Goal: Book appointment/travel/reservation

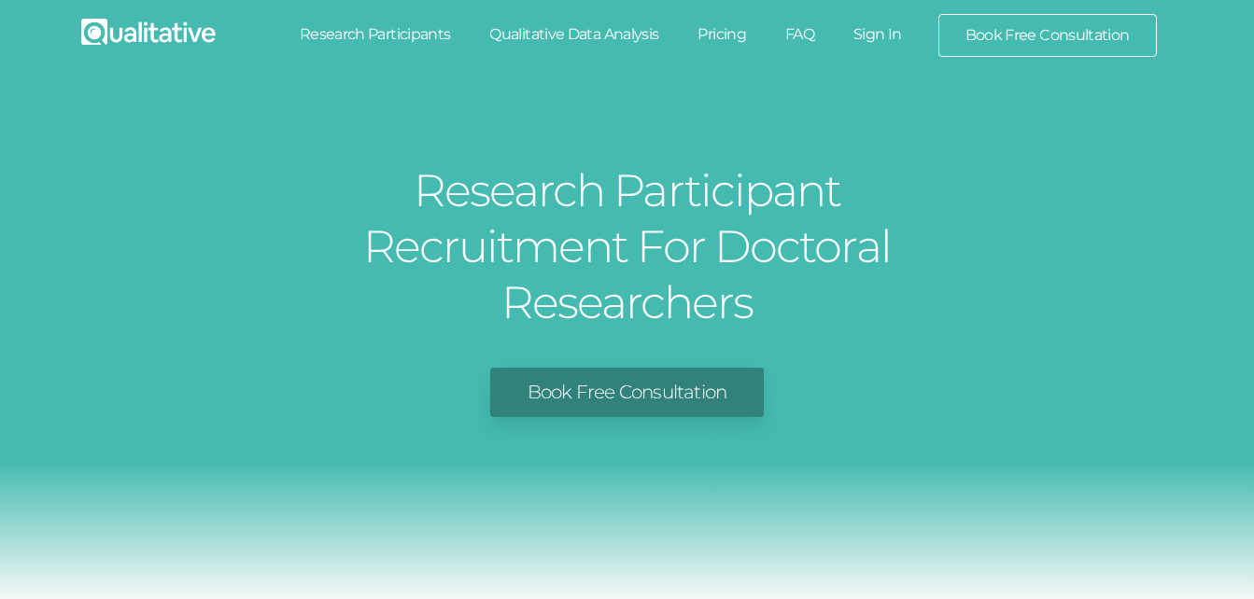
click at [956, 34] on link "Book Free Consultation" at bounding box center [1047, 35] width 217 height 41
click at [412, 33] on link "Research Participants" at bounding box center [375, 34] width 190 height 41
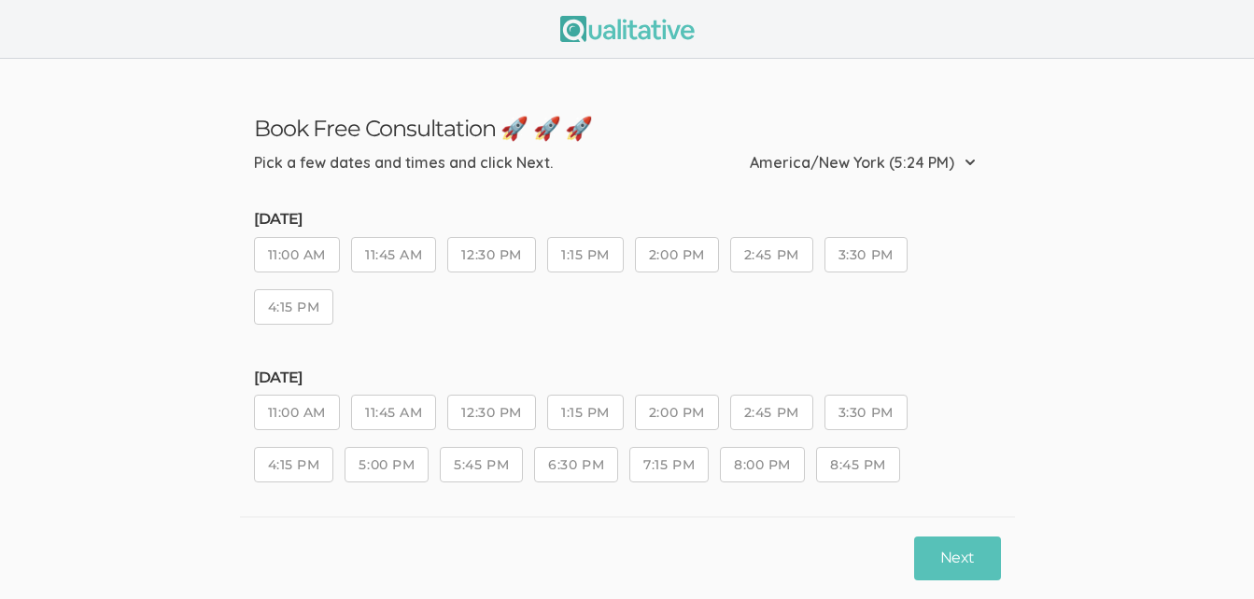
click at [326, 261] on button "11:00 AM" at bounding box center [297, 254] width 86 height 35
click at [963, 568] on button "Next" at bounding box center [957, 559] width 86 height 44
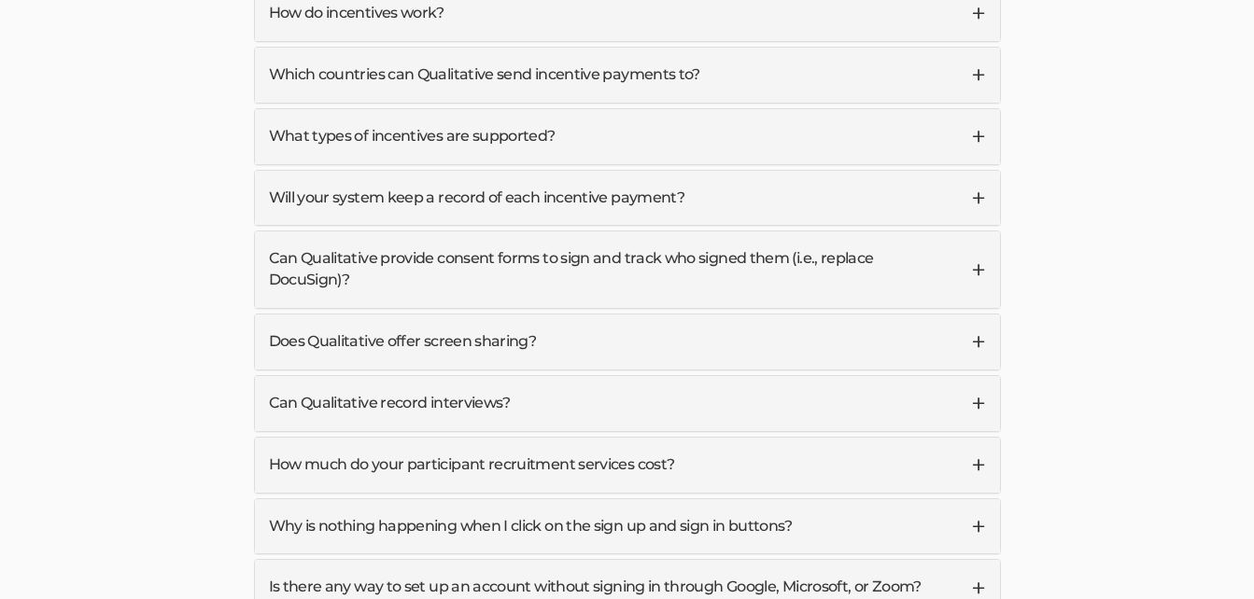
scroll to position [6243, 0]
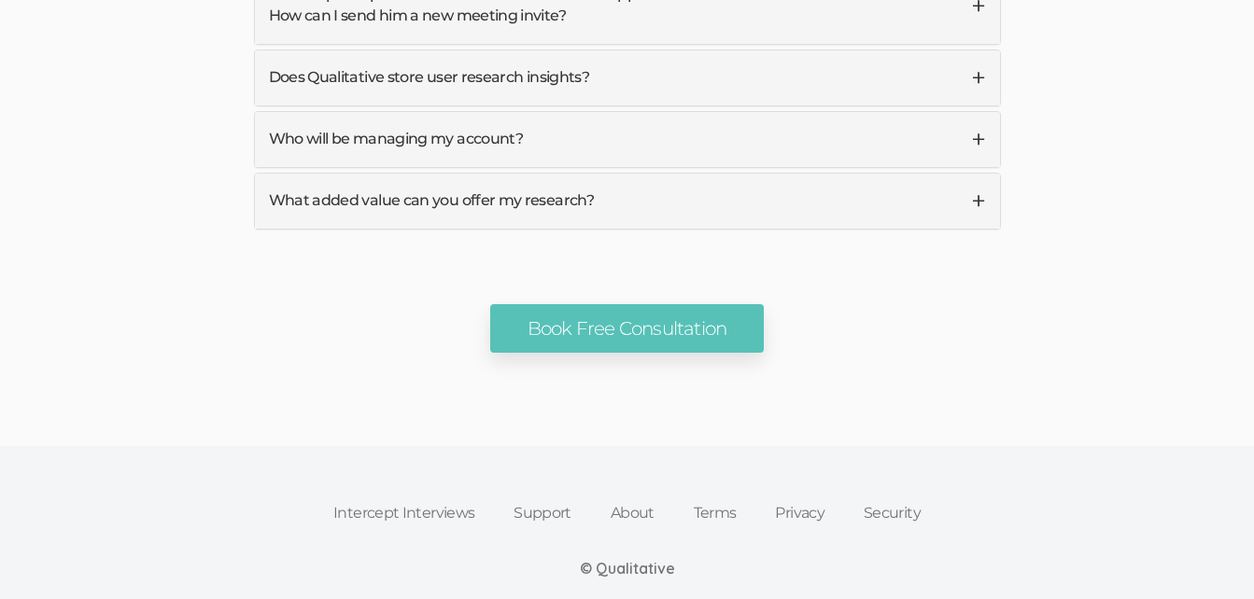
click at [1112, 446] on div "Intercept Interviews Support About Terms Privacy Security © Qualitative By usin…" at bounding box center [627, 550] width 1254 height 209
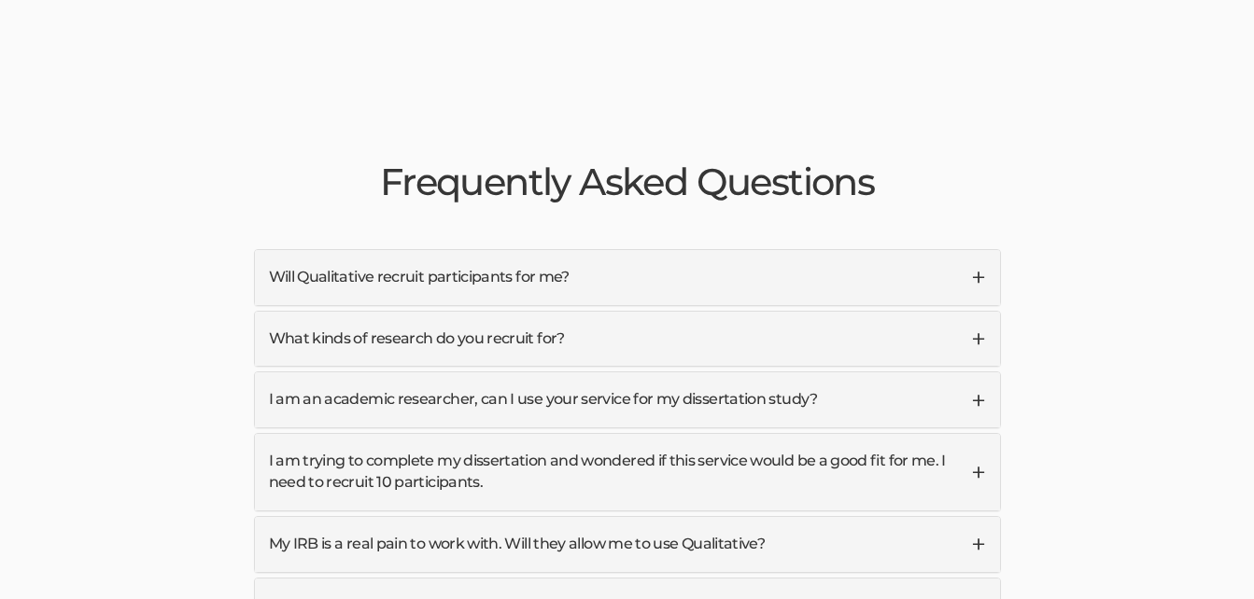
scroll to position [4408, 0]
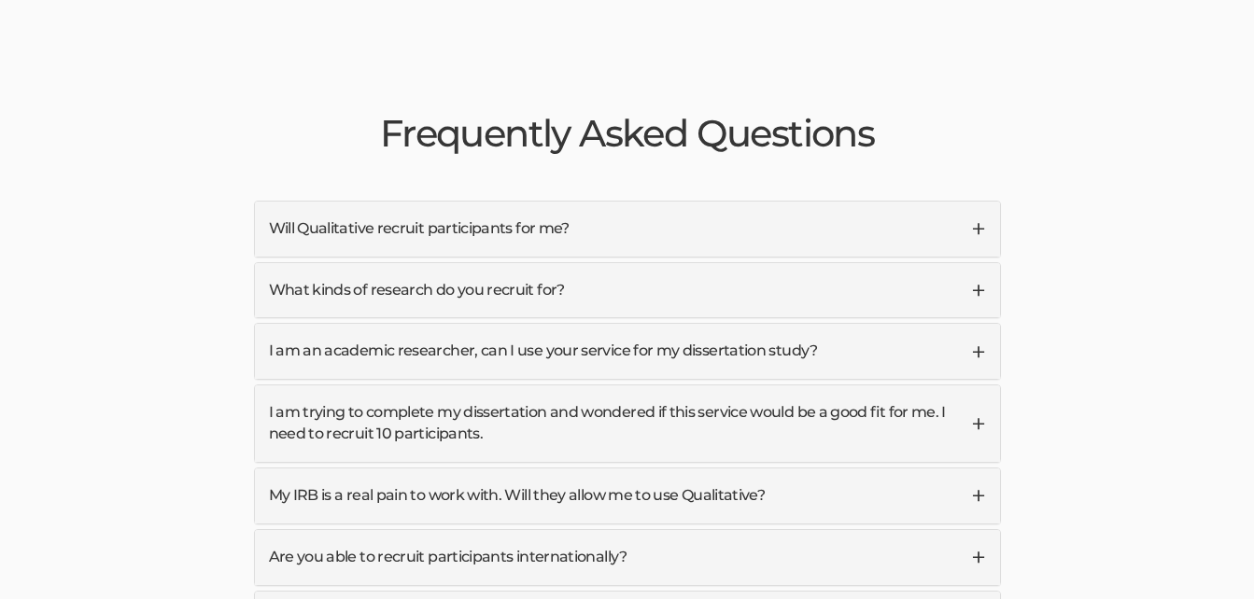
click at [937, 202] on link "Will Qualitative recruit participants for me?" at bounding box center [627, 229] width 745 height 55
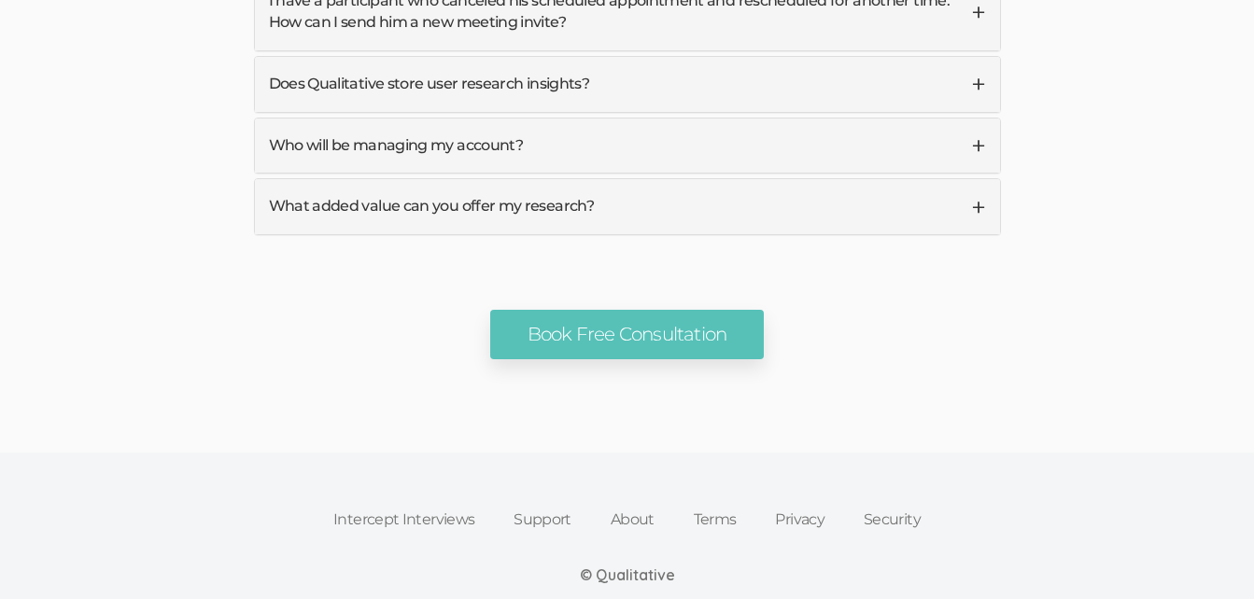
scroll to position [6315, 0]
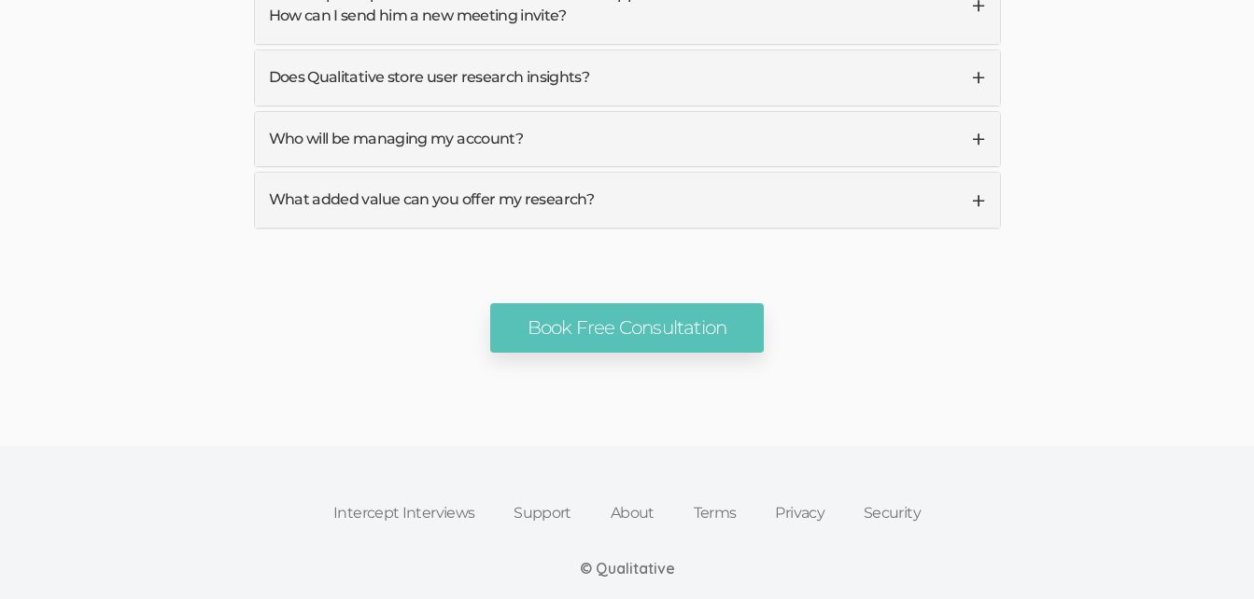
click at [636, 493] on link "About" at bounding box center [632, 513] width 83 height 41
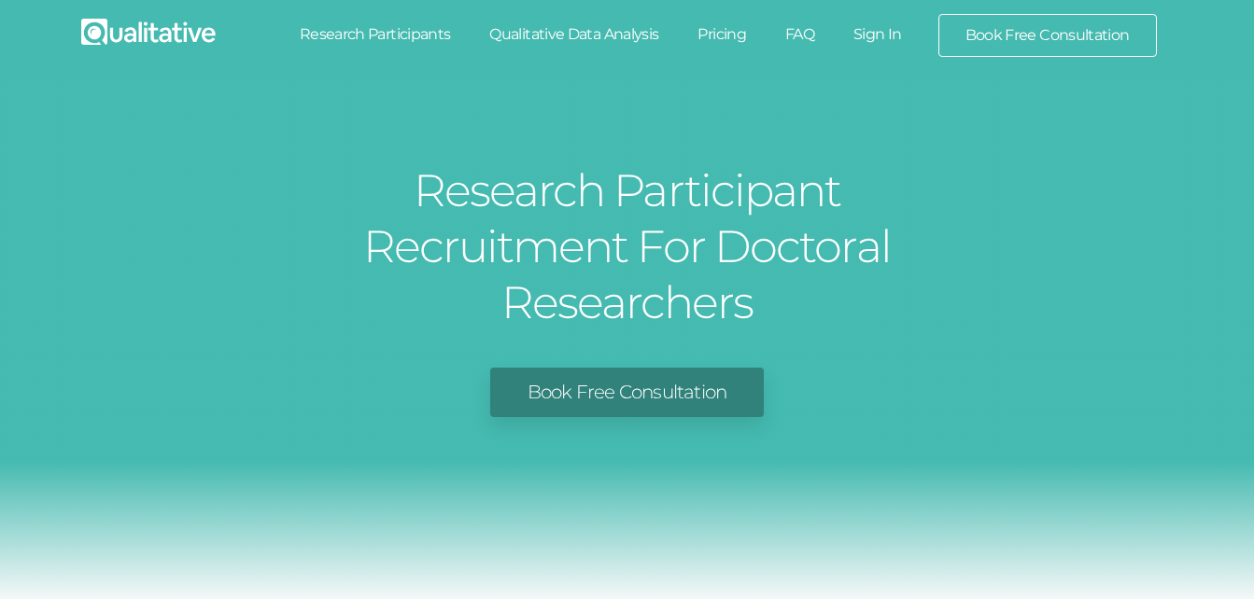
scroll to position [6225, 0]
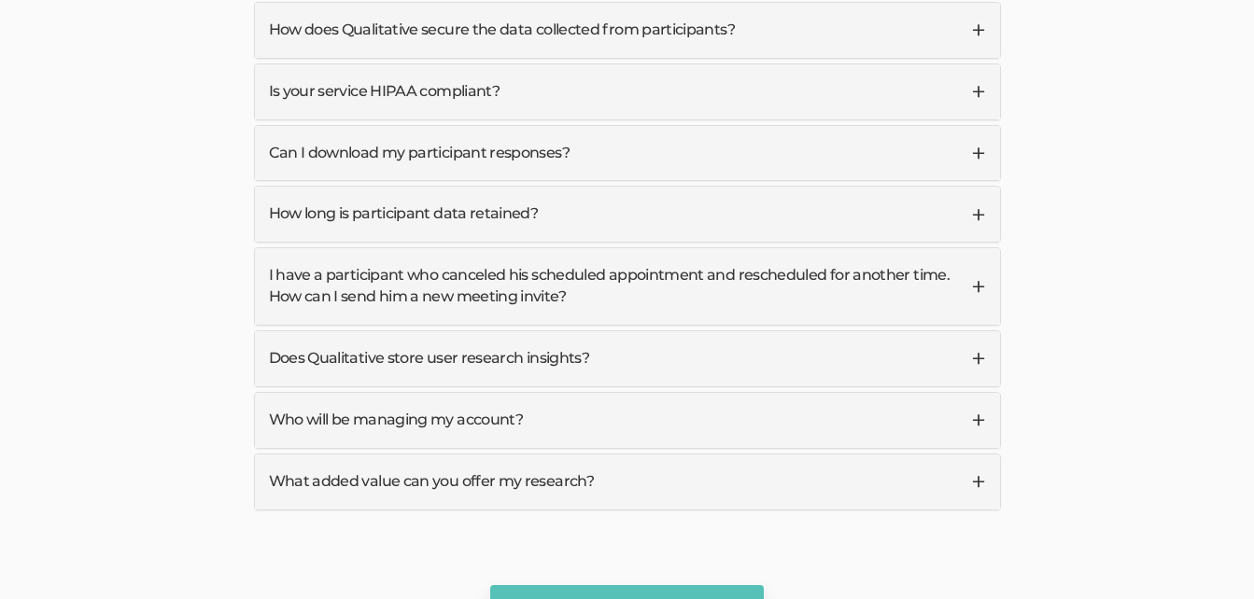
scroll to position [6243, 0]
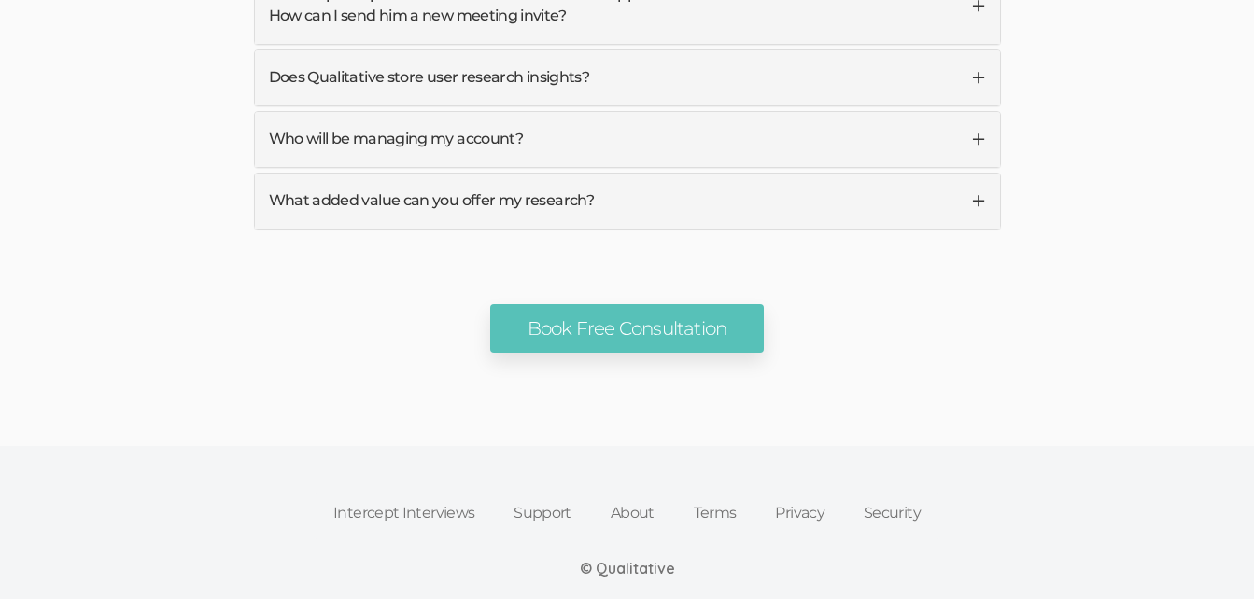
click at [636, 493] on link "About" at bounding box center [632, 513] width 83 height 41
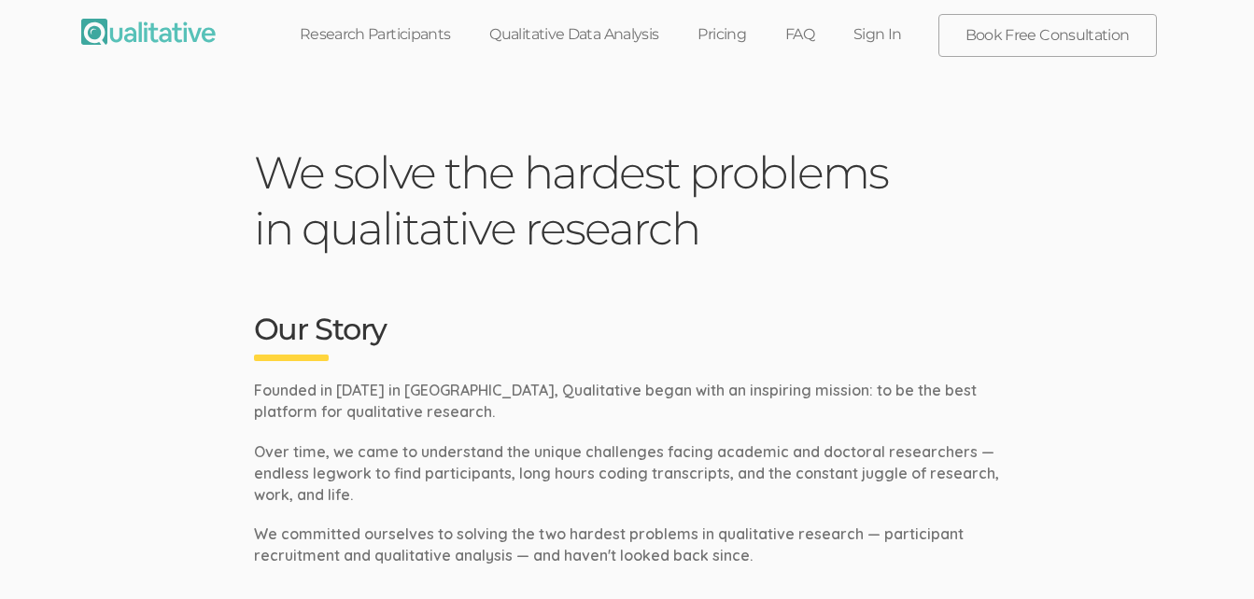
click at [176, 35] on img at bounding box center [148, 32] width 134 height 26
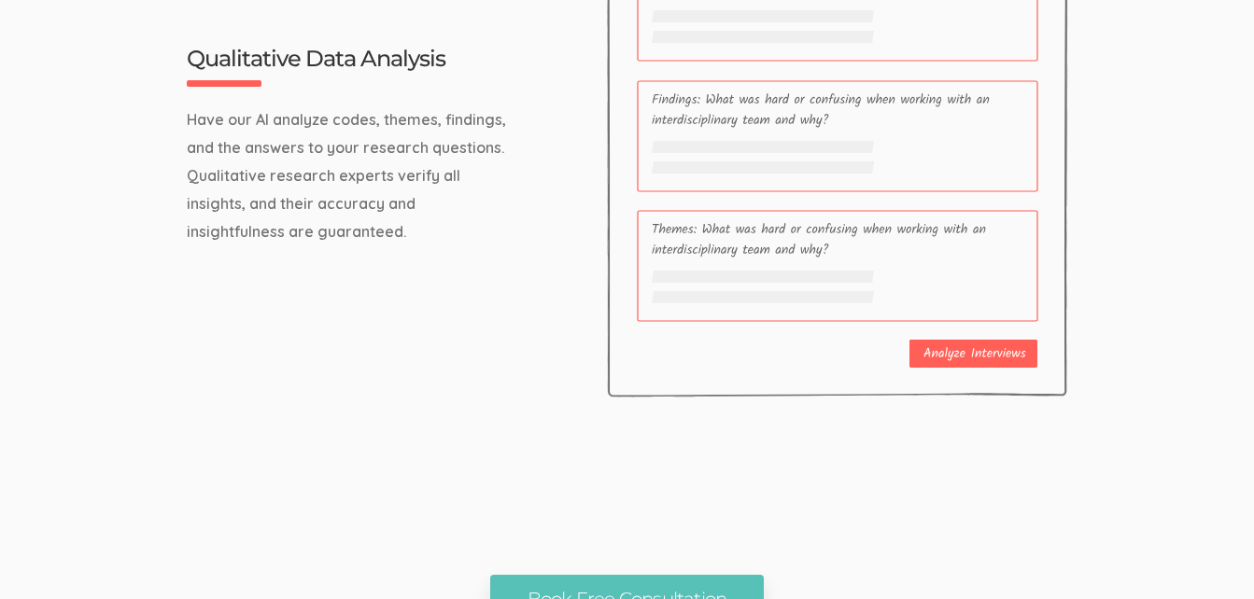
scroll to position [6172, 0]
